Goal: Task Accomplishment & Management: Manage account settings

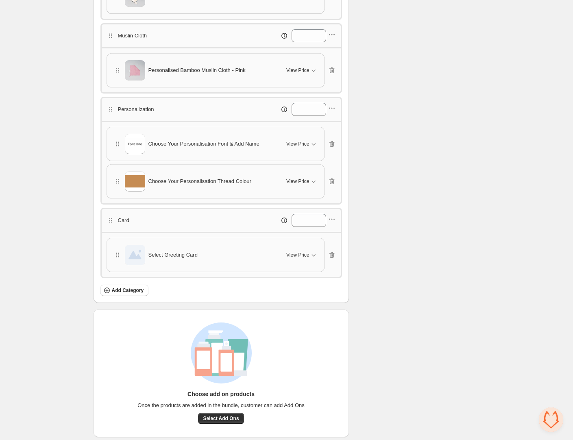
scroll to position [592, 0]
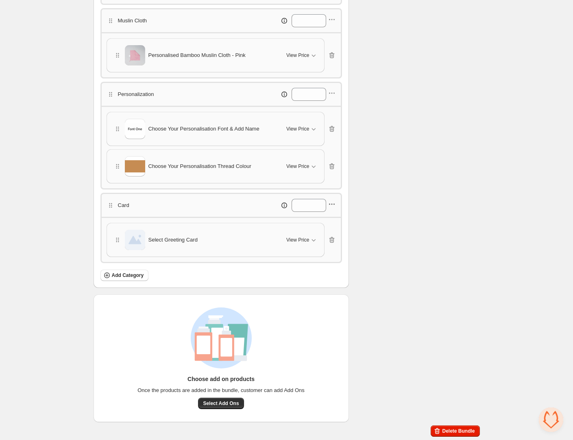
click at [332, 204] on icon "button" at bounding box center [331, 204] width 1 height 1
click at [167, 239] on span "Select Greeting Card" at bounding box center [172, 240] width 49 height 8
click at [312, 238] on icon "button" at bounding box center [314, 240] width 8 height 8
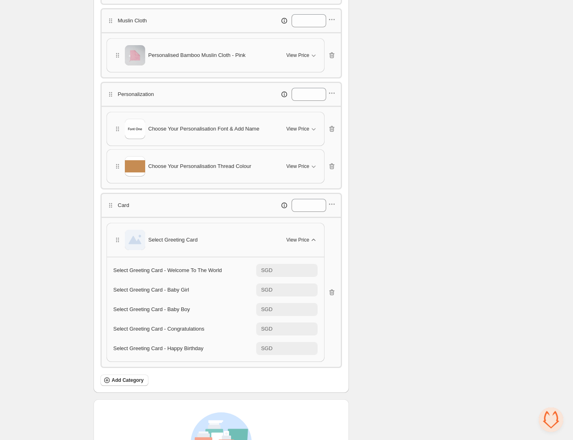
click at [312, 238] on icon "button" at bounding box center [314, 240] width 8 height 8
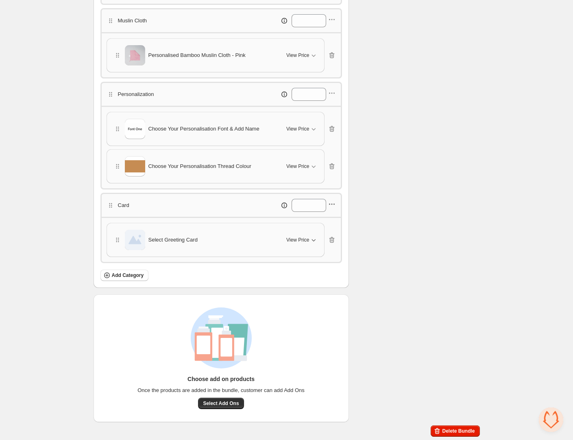
click at [334, 204] on icon "button" at bounding box center [334, 204] width 1 height 1
click at [328, 234] on span "Edit products" at bounding box center [336, 233] width 44 height 8
click at [454, 428] on span "Delete Bundle" at bounding box center [458, 431] width 33 height 7
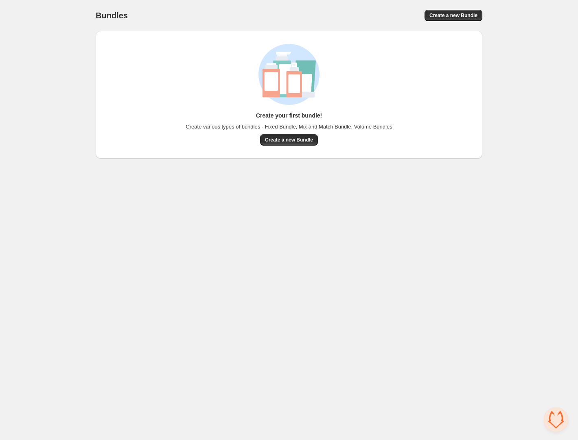
scroll to position [199, 0]
